Goal: Transaction & Acquisition: Obtain resource

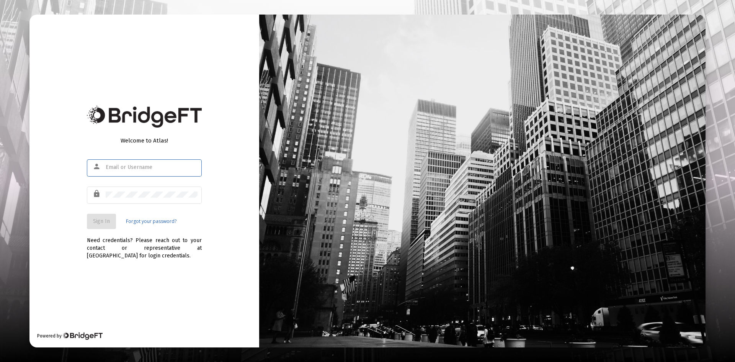
type input "[PERSON_NAME][EMAIL_ADDRESS][DOMAIN_NAME]"
click at [108, 223] on span "Sign In" at bounding box center [101, 221] width 17 height 7
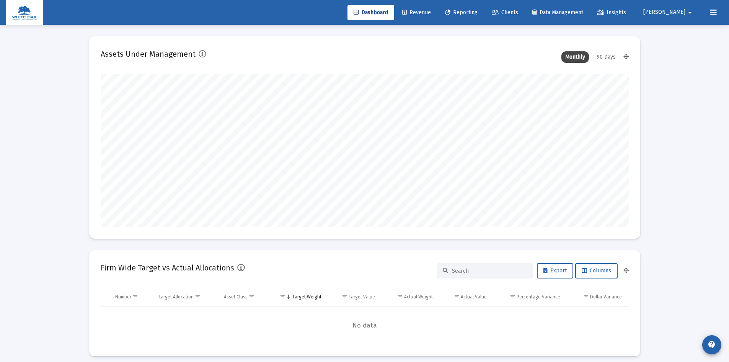
scroll to position [153, 284]
type input "[DATE]"
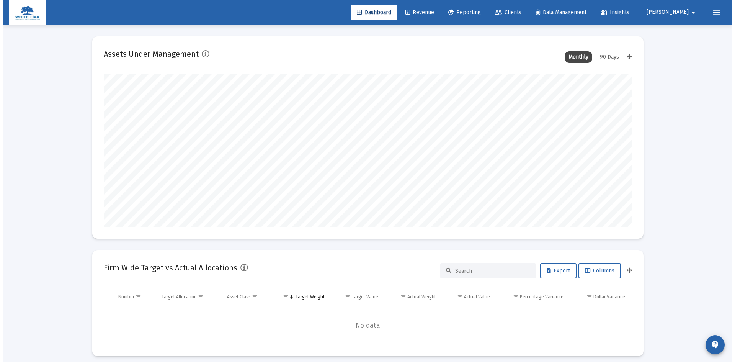
scroll to position [153, 247]
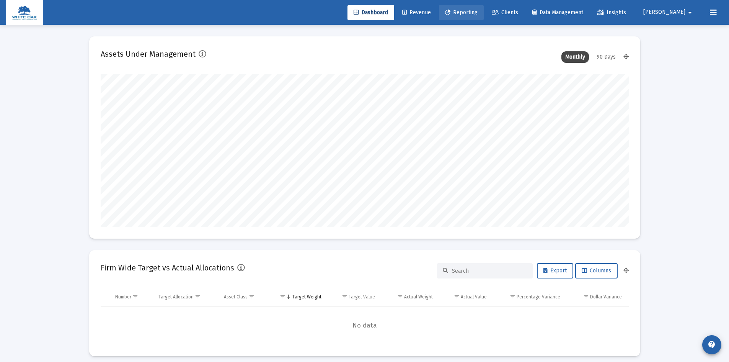
click at [477, 11] on span "Reporting" at bounding box center [461, 12] width 33 height 7
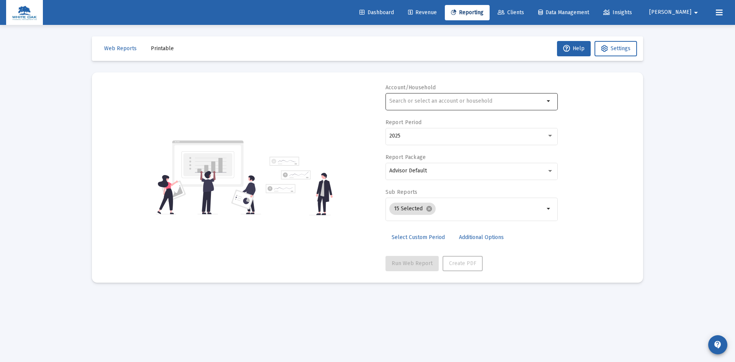
click at [444, 104] on div at bounding box center [466, 100] width 155 height 19
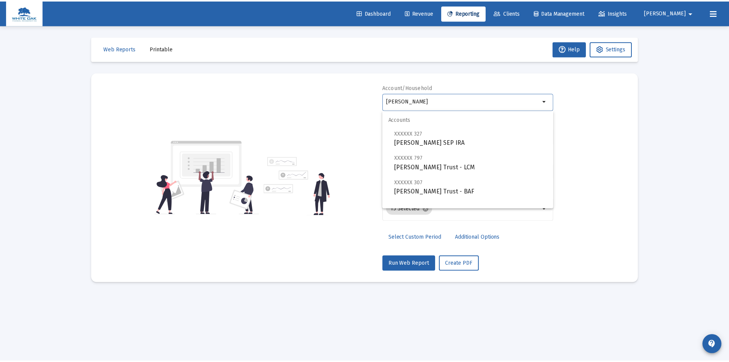
scroll to position [31, 0]
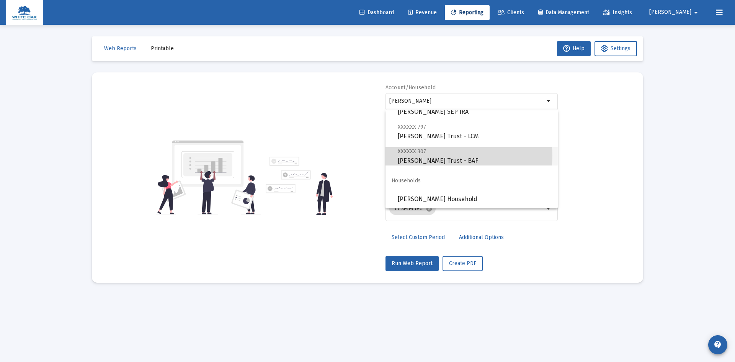
click at [445, 155] on span "XXXXXX 307 [PERSON_NAME] Trust - BAF" at bounding box center [475, 156] width 154 height 19
type input "[PERSON_NAME] Trust - BAF"
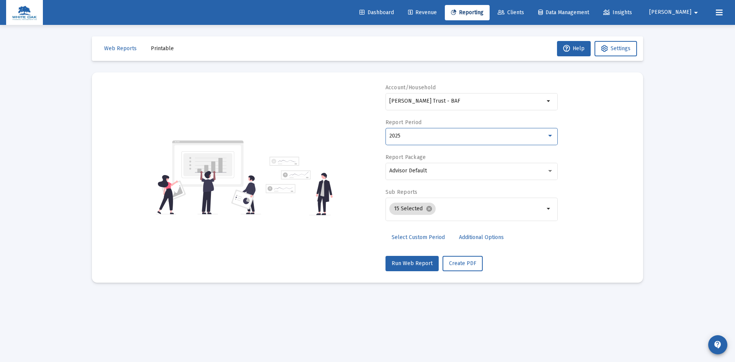
click at [430, 133] on div "2025" at bounding box center [467, 136] width 157 height 6
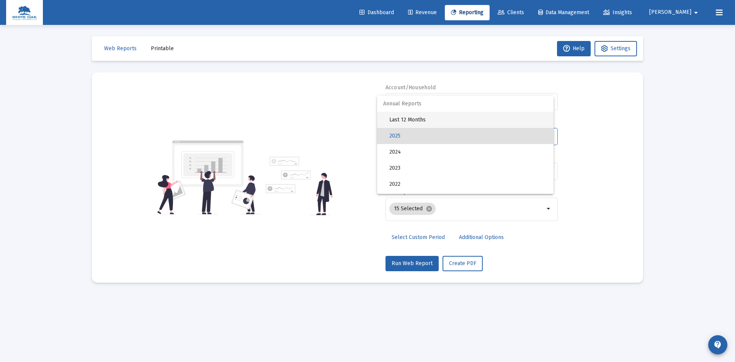
click at [422, 115] on span "Last 12 Months" at bounding box center [468, 120] width 158 height 16
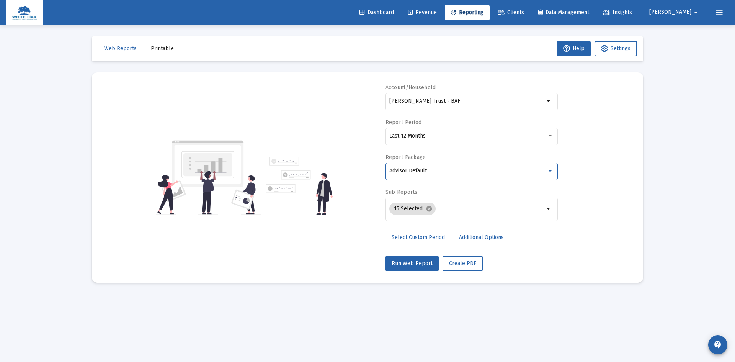
click at [445, 169] on div "Advisor Default" at bounding box center [467, 171] width 157 height 6
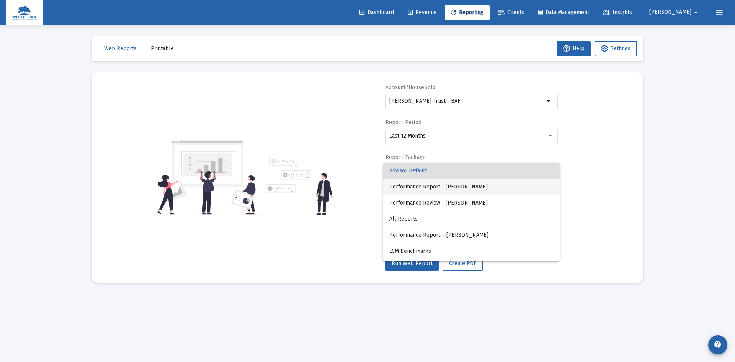
click at [443, 187] on span "Performance Report - [PERSON_NAME]" at bounding box center [471, 187] width 164 height 16
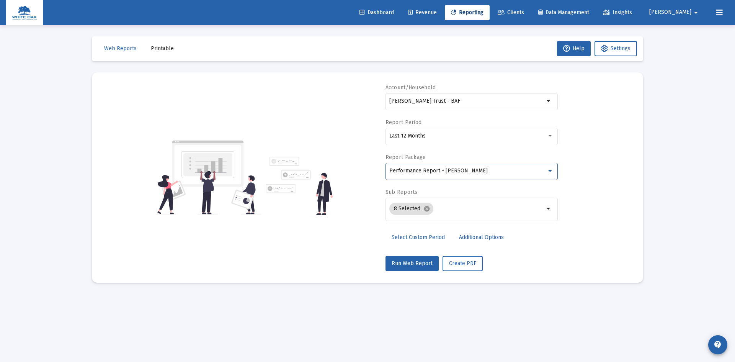
click at [483, 235] on span "Additional Options" at bounding box center [481, 237] width 45 height 7
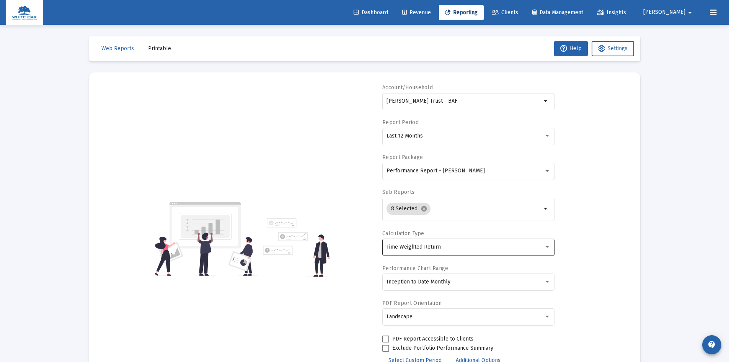
click at [470, 245] on div "Time Weighted Return" at bounding box center [464, 247] width 157 height 6
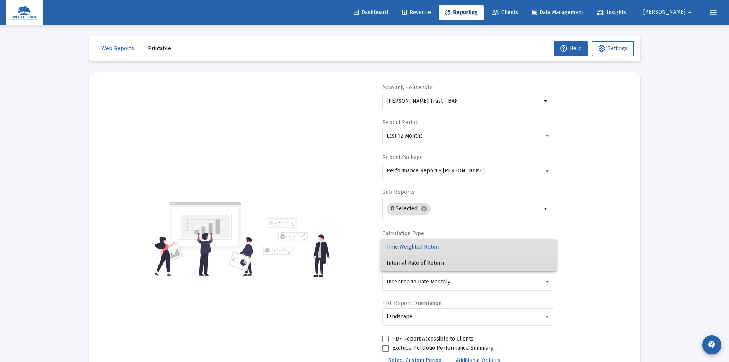
click at [430, 262] on span "Internal Rate of Return" at bounding box center [468, 263] width 164 height 16
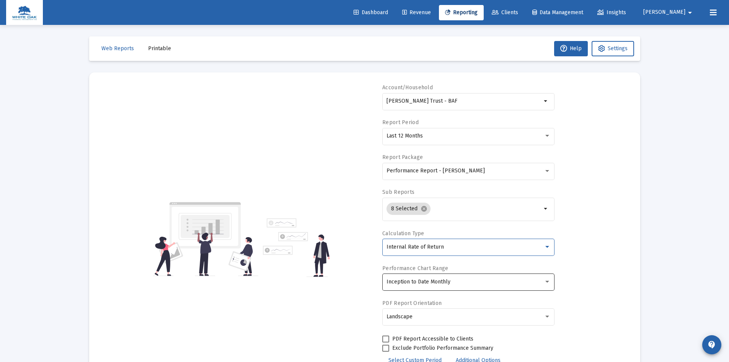
click at [451, 278] on div "Inception to Date Monthly" at bounding box center [468, 281] width 164 height 19
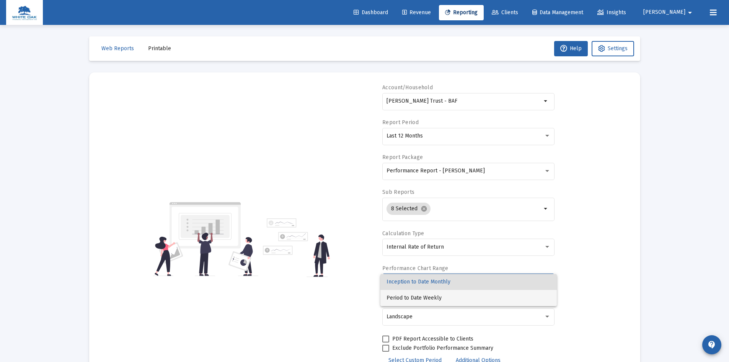
click at [430, 297] on span "Period to Date Weekly" at bounding box center [468, 298] width 164 height 16
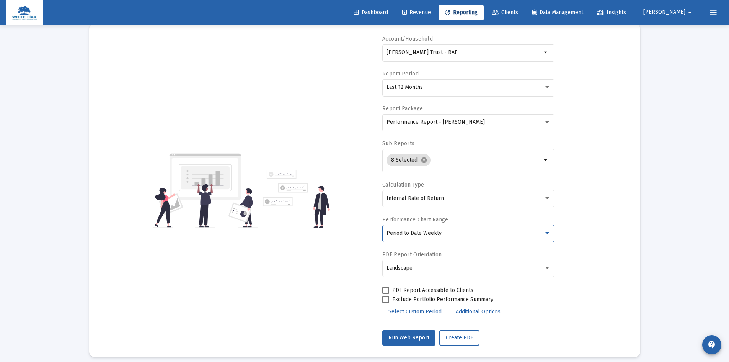
scroll to position [55, 0]
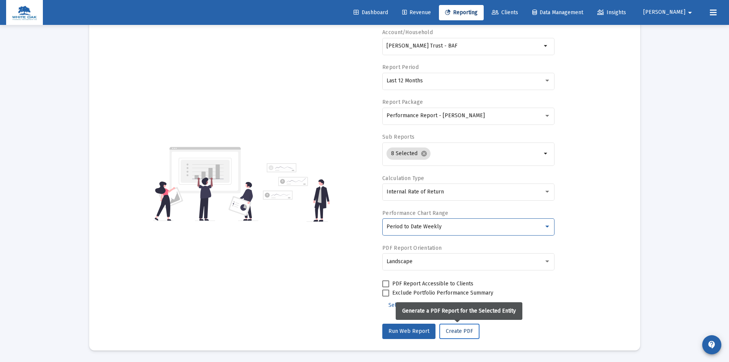
click at [456, 329] on span "Create PDF" at bounding box center [459, 331] width 27 height 7
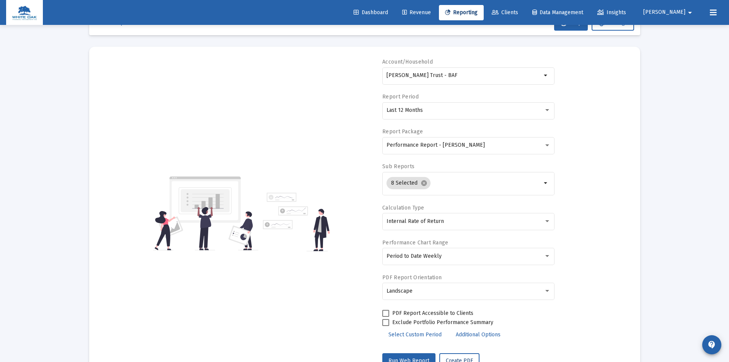
scroll to position [0, 0]
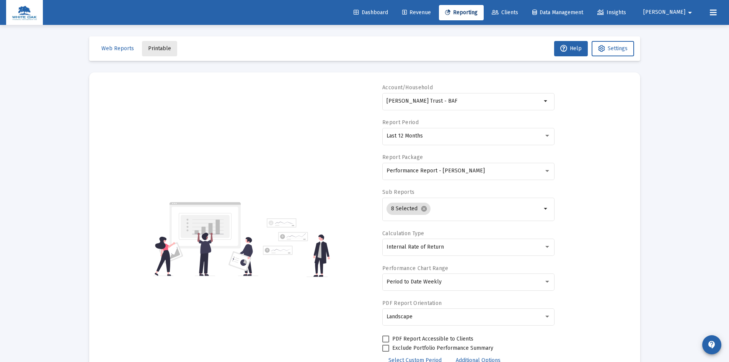
click at [159, 47] on span "Printable" at bounding box center [159, 48] width 23 height 7
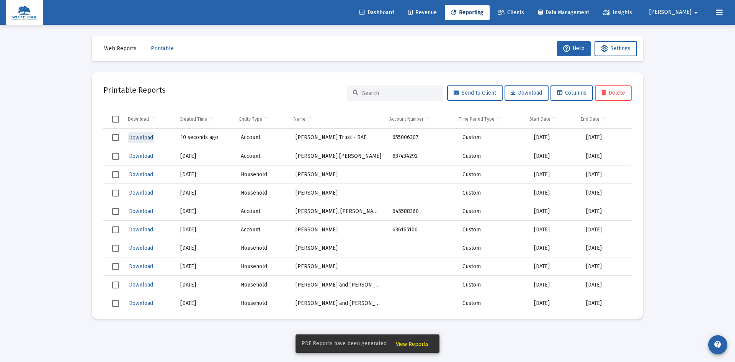
click at [143, 138] on span "Download" at bounding box center [141, 137] width 24 height 7
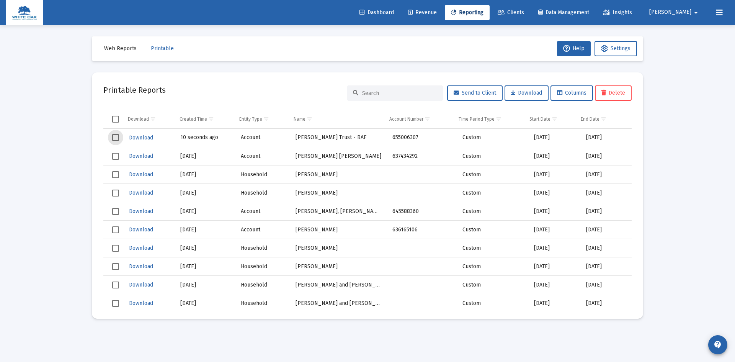
click at [114, 135] on span "Select row" at bounding box center [115, 137] width 7 height 7
click at [604, 94] on icon at bounding box center [603, 92] width 5 height 5
click at [16, 18] on img at bounding box center [24, 12] width 25 height 15
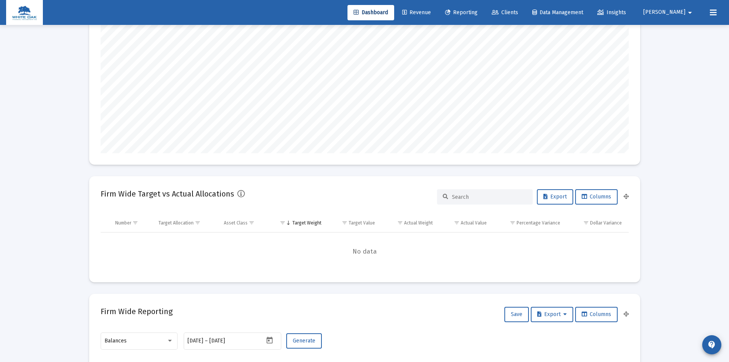
scroll to position [77, 0]
